Goal: Task Accomplishment & Management: Use online tool/utility

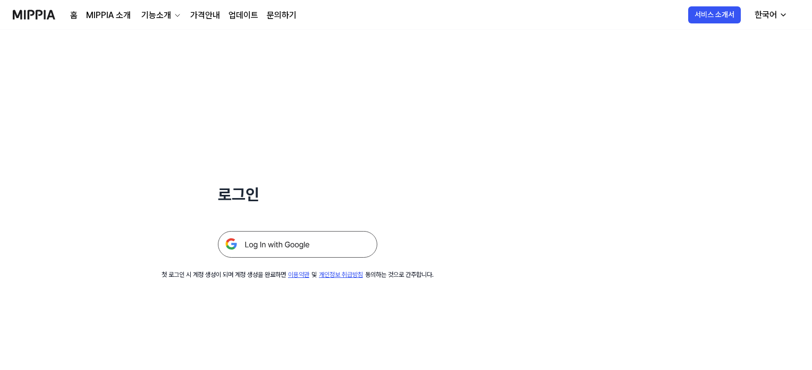
click at [298, 262] on div "로그인 첫 로그인 시 계정 생성이 되며 계정 생성을 완료하면 이용약관 및 개인정보 취급방침 동의하는 것으로 간주합니다." at bounding box center [298, 154] width 596 height 249
click at [301, 248] on img at bounding box center [298, 244] width 160 height 27
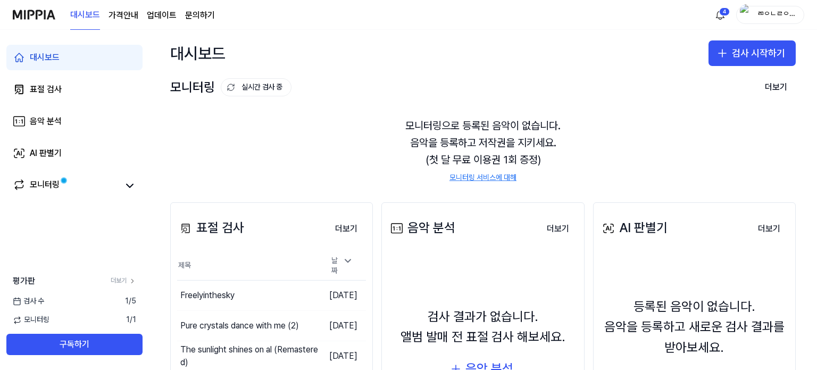
scroll to position [122, 0]
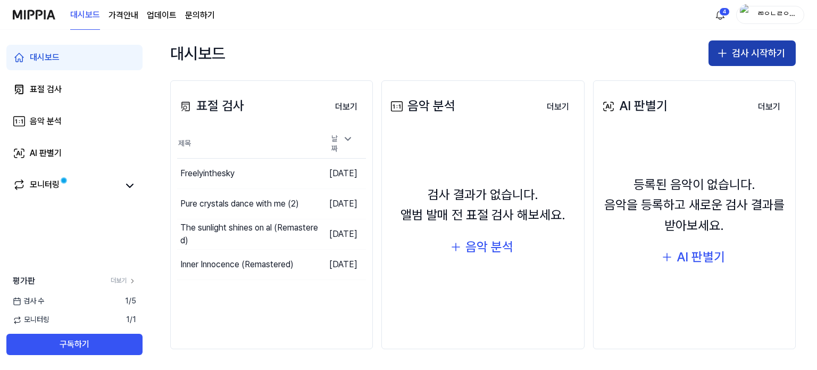
click at [747, 46] on button "검사 시작하기" at bounding box center [751, 53] width 87 height 26
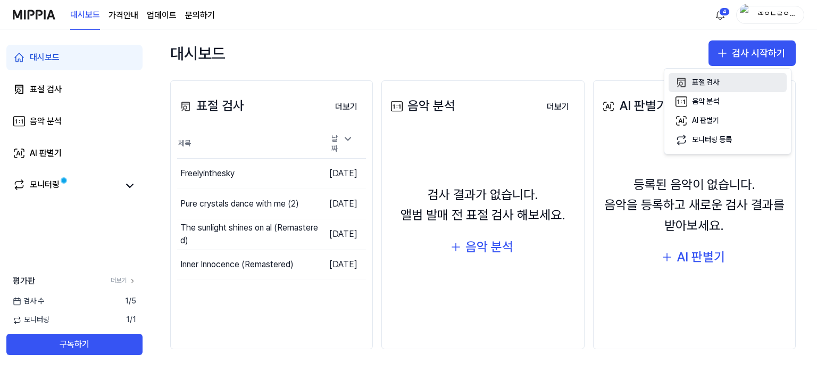
click at [733, 78] on button "표절 검사" at bounding box center [727, 82] width 118 height 19
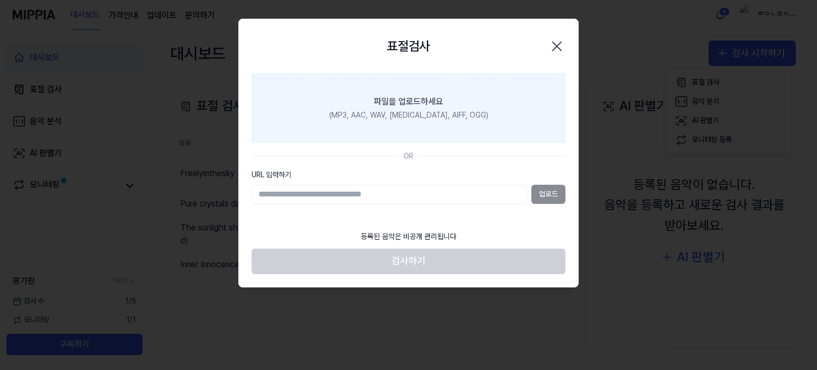
click at [472, 123] on label "파일을 업로드하세요 (MP3, AAC, WAV, [MEDICAL_DATA], AIFF, OGG)" at bounding box center [408, 107] width 314 height 69
click at [0, 0] on input "파일을 업로드하세요 (MP3, AAC, WAV, [MEDICAL_DATA], AIFF, OGG)" at bounding box center [0, 0] width 0 height 0
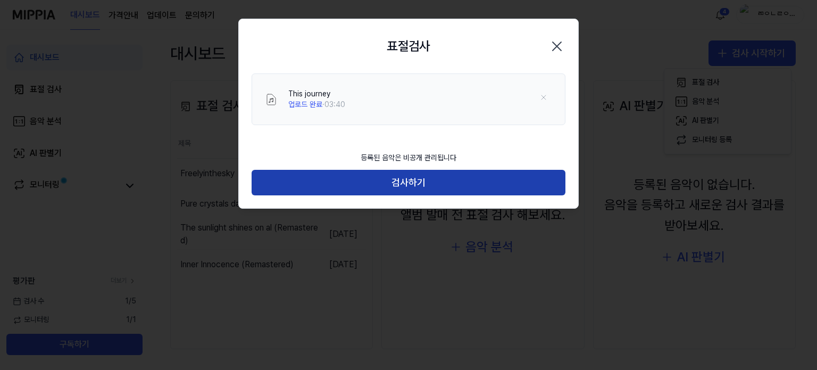
click at [464, 185] on button "검사하기" at bounding box center [408, 183] width 314 height 26
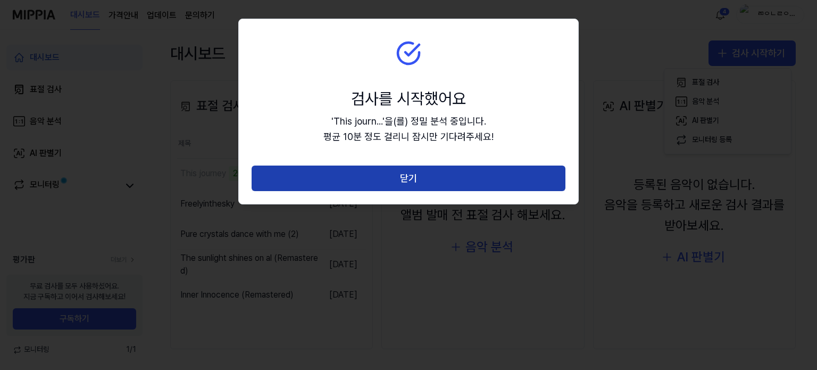
click at [385, 178] on button "닫기" at bounding box center [408, 178] width 314 height 26
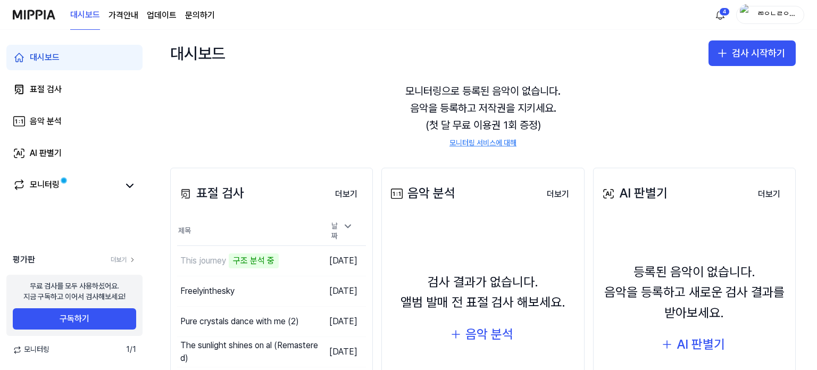
scroll to position [53, 0]
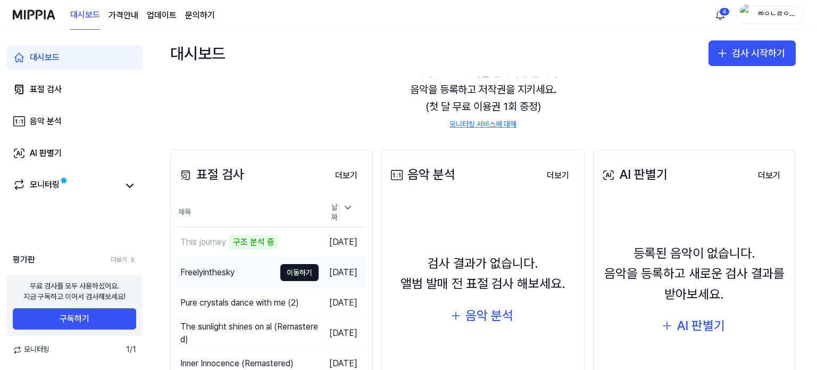
click at [197, 267] on div "Freelyinthesky" at bounding box center [207, 272] width 54 height 13
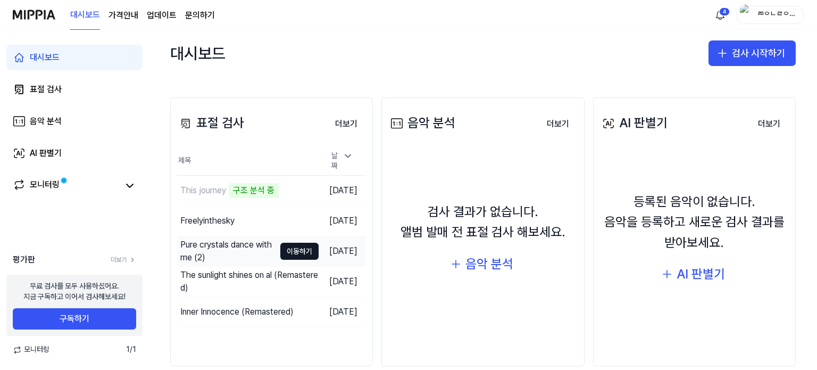
scroll to position [106, 0]
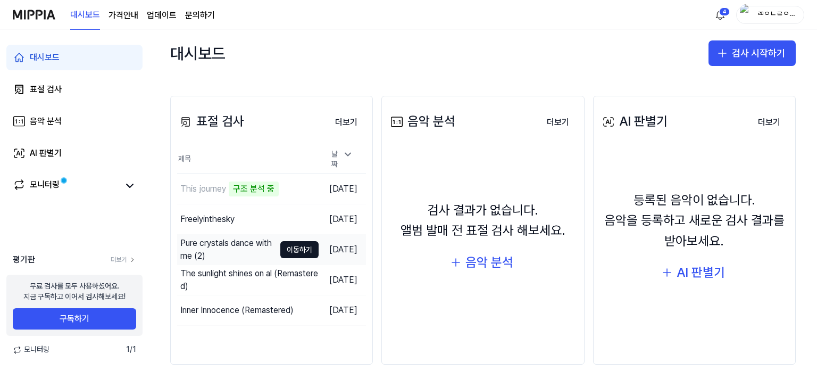
click at [240, 242] on div "Pure crystals dance with me (2)" at bounding box center [227, 250] width 95 height 26
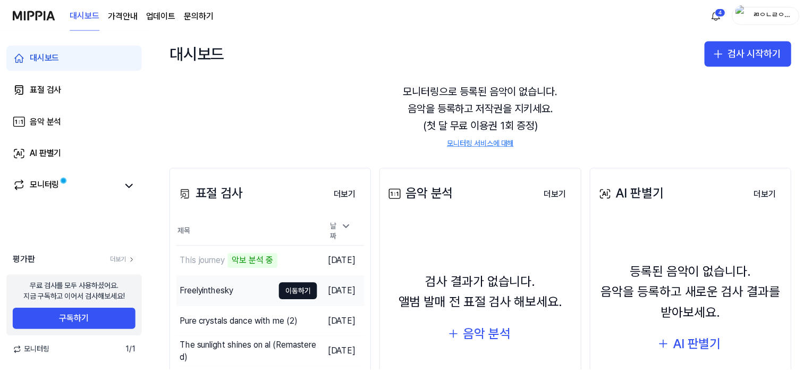
scroll to position [53, 0]
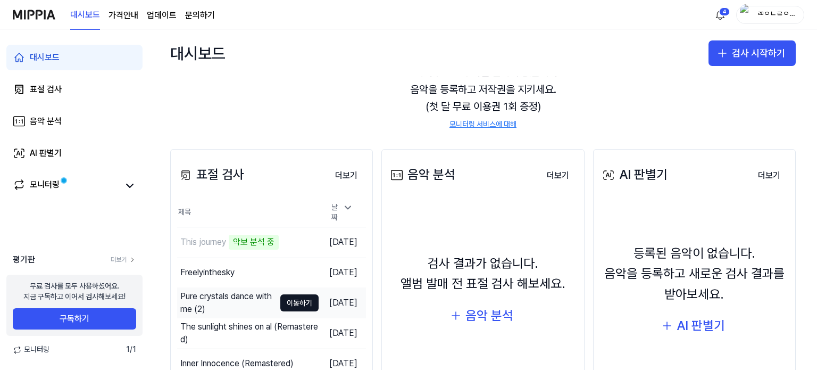
click at [220, 307] on div "Pure crystals dance with me (2)" at bounding box center [227, 303] width 95 height 26
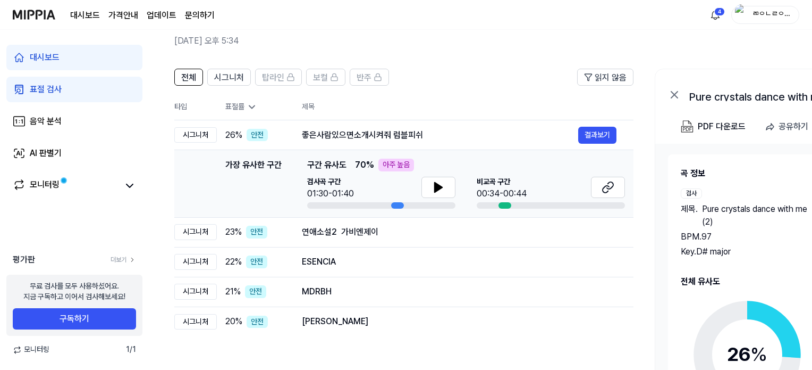
scroll to position [106, 0]
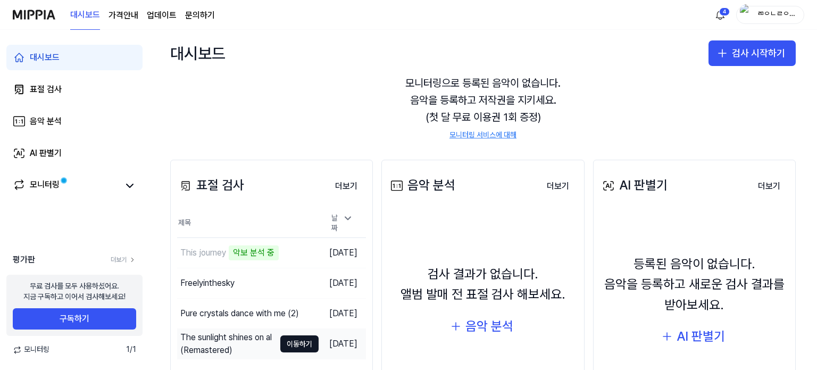
scroll to position [106, 0]
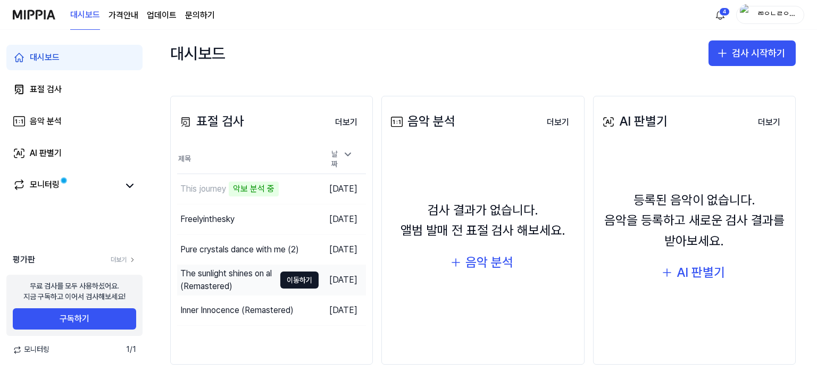
click at [222, 276] on div "The sunlight shines on al (Remastered)" at bounding box center [227, 280] width 95 height 26
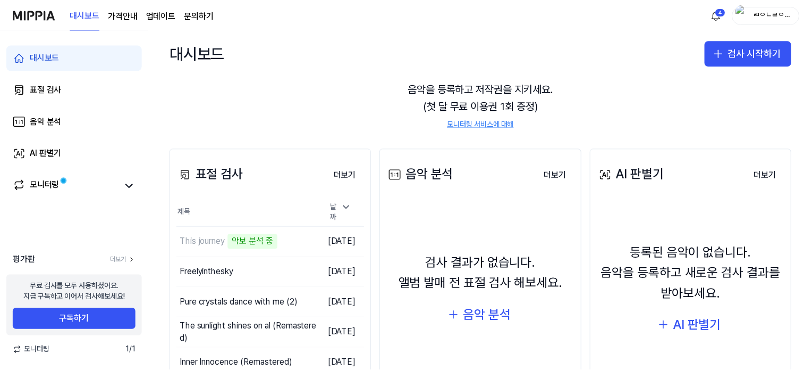
scroll to position [106, 0]
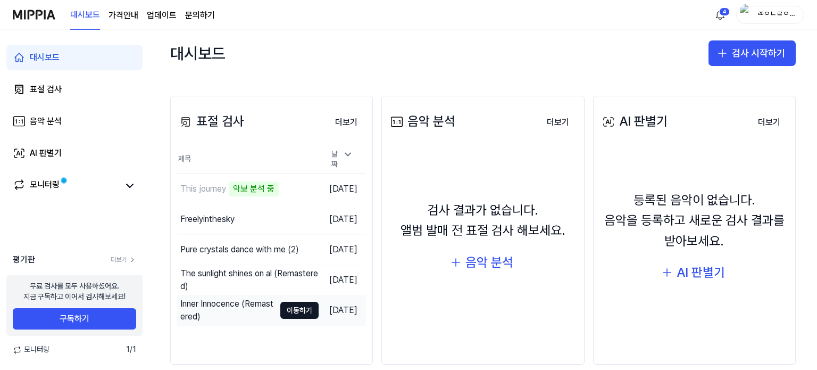
click at [237, 313] on div "Inner Innocence (Remastered)" at bounding box center [227, 310] width 95 height 26
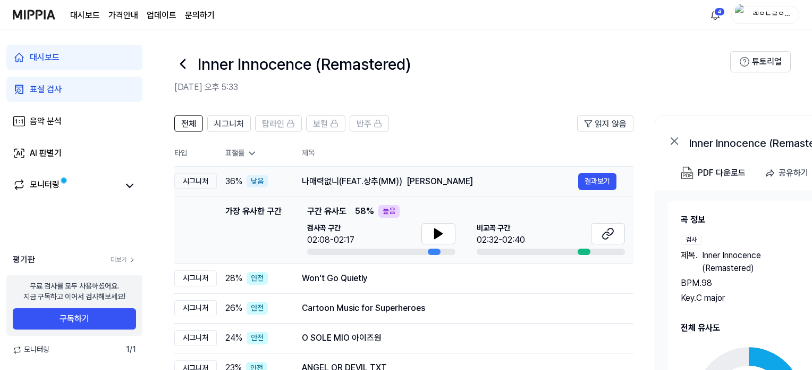
click at [477, 180] on div "나매력없니(FEAT.상추(MM)) 박혜경" at bounding box center [440, 181] width 276 height 13
click at [440, 227] on icon at bounding box center [438, 233] width 13 height 13
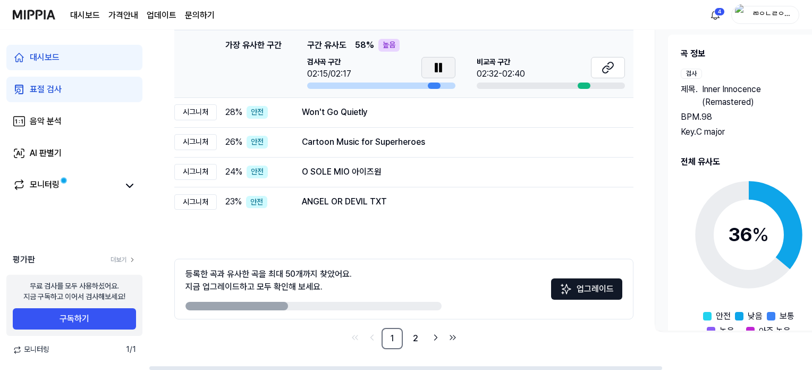
scroll to position [6, 0]
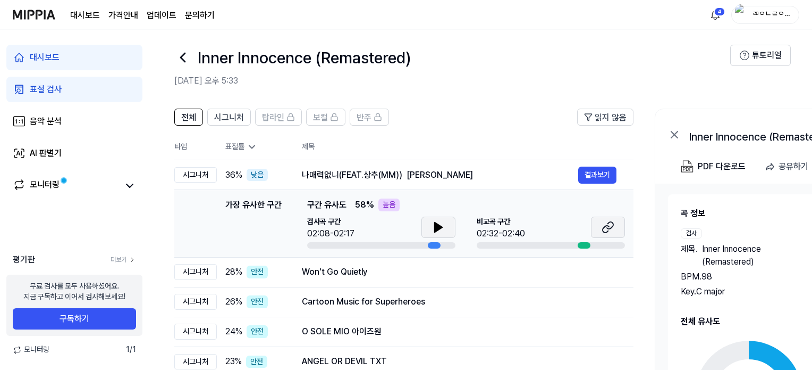
click at [610, 219] on button at bounding box center [608, 226] width 34 height 21
click at [429, 229] on button at bounding box center [439, 226] width 34 height 21
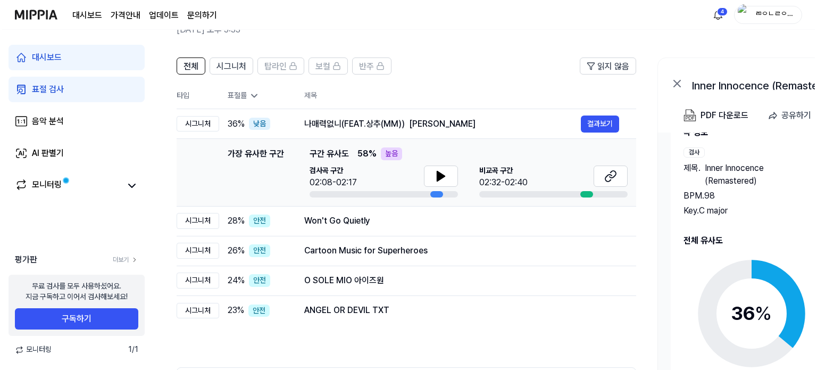
scroll to position [0, 0]
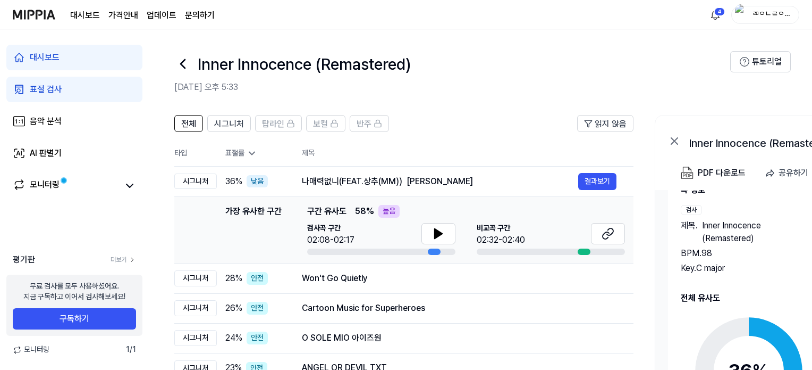
click at [56, 53] on div "대시보드" at bounding box center [45, 57] width 30 height 13
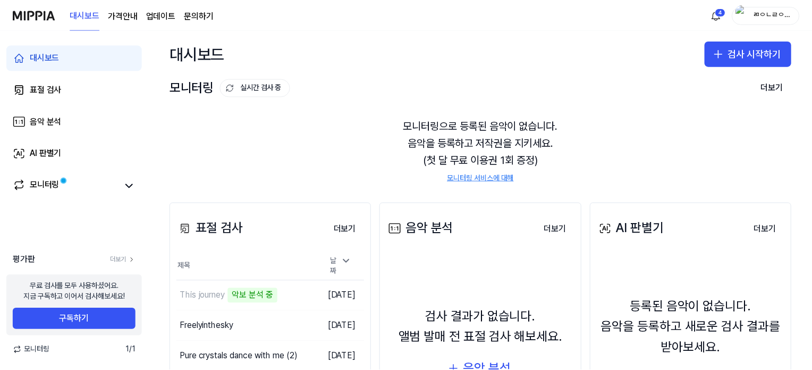
scroll to position [106, 0]
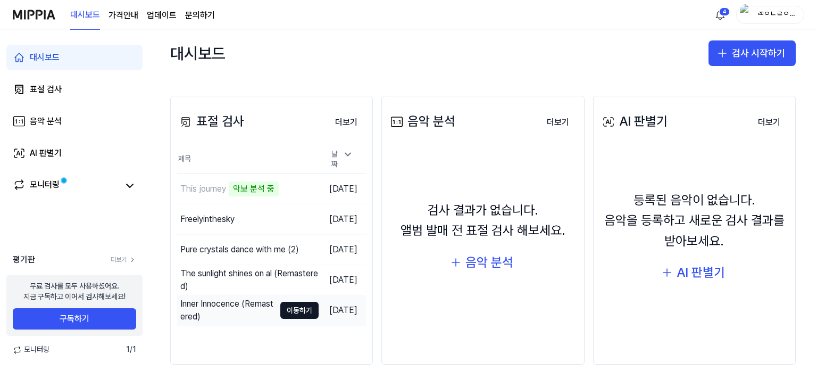
click at [248, 302] on div "Inner Innocence (Remastered)" at bounding box center [227, 310] width 95 height 26
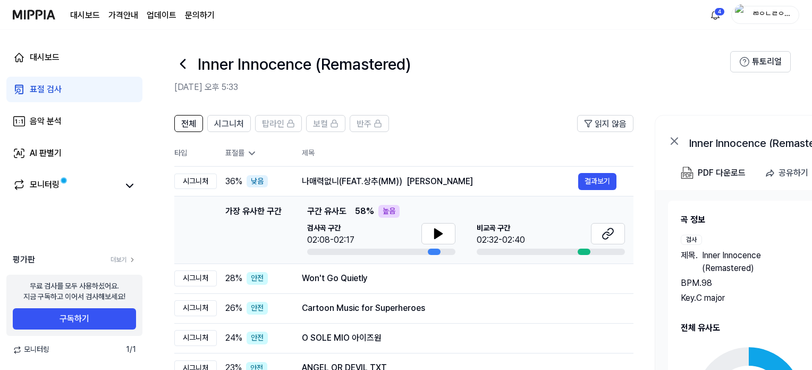
scroll to position [106, 0]
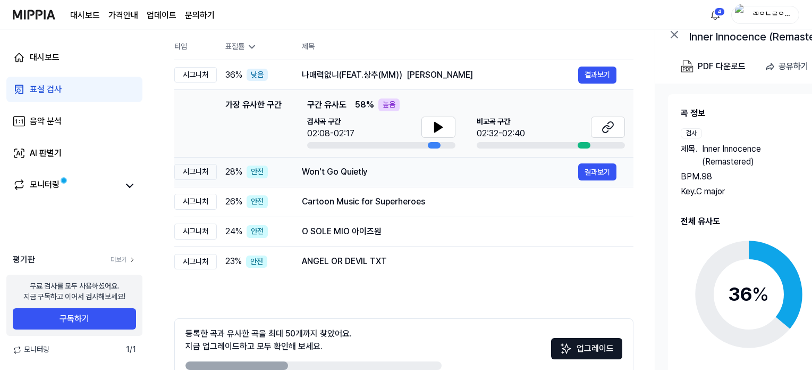
click at [365, 175] on div "Won't Go Quietly" at bounding box center [440, 171] width 276 height 13
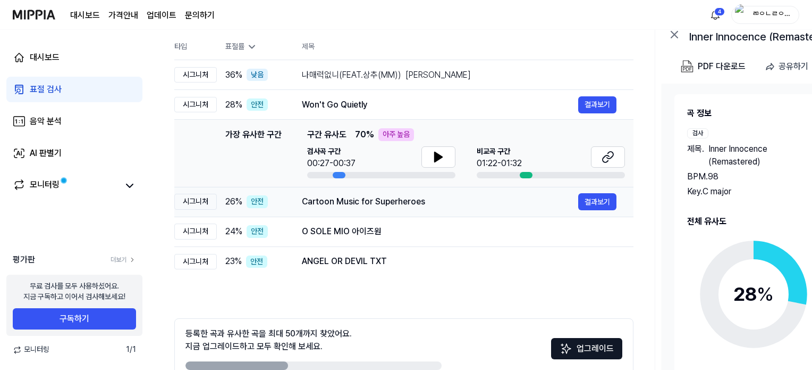
click at [386, 206] on div "Cartoon Music for Superheroes" at bounding box center [440, 201] width 276 height 13
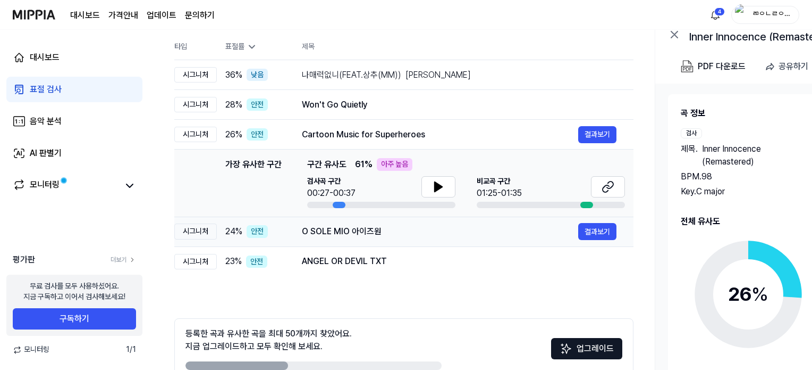
click at [387, 238] on div "O SOLE MIO 아이즈원 결과보기" at bounding box center [459, 231] width 315 height 17
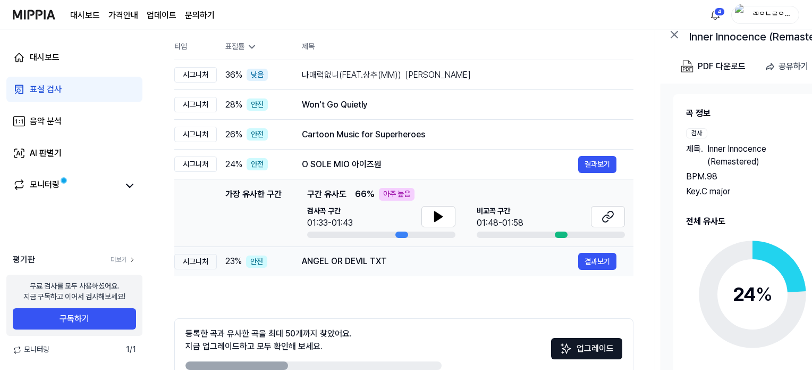
click at [389, 263] on div "ANGEL OR DEVIL TXT" at bounding box center [440, 261] width 276 height 13
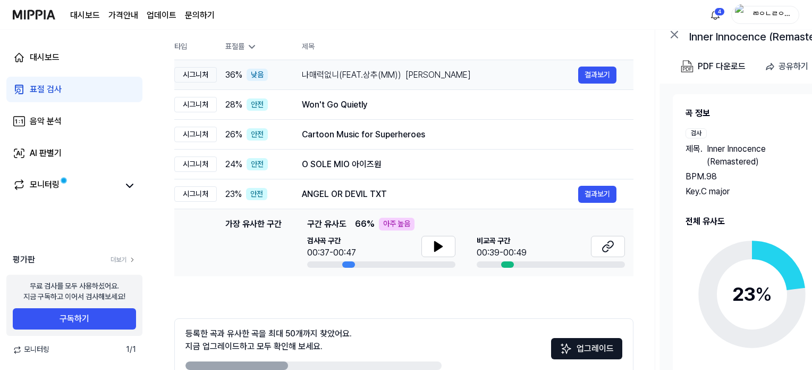
click at [441, 69] on div "나매력없니(FEAT.상추(MM)) 박혜경" at bounding box center [440, 75] width 276 height 13
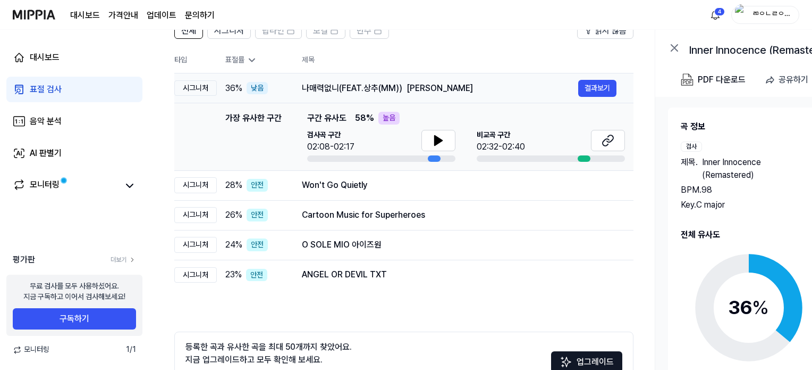
scroll to position [0, 0]
